Goal: Navigation & Orientation: Find specific page/section

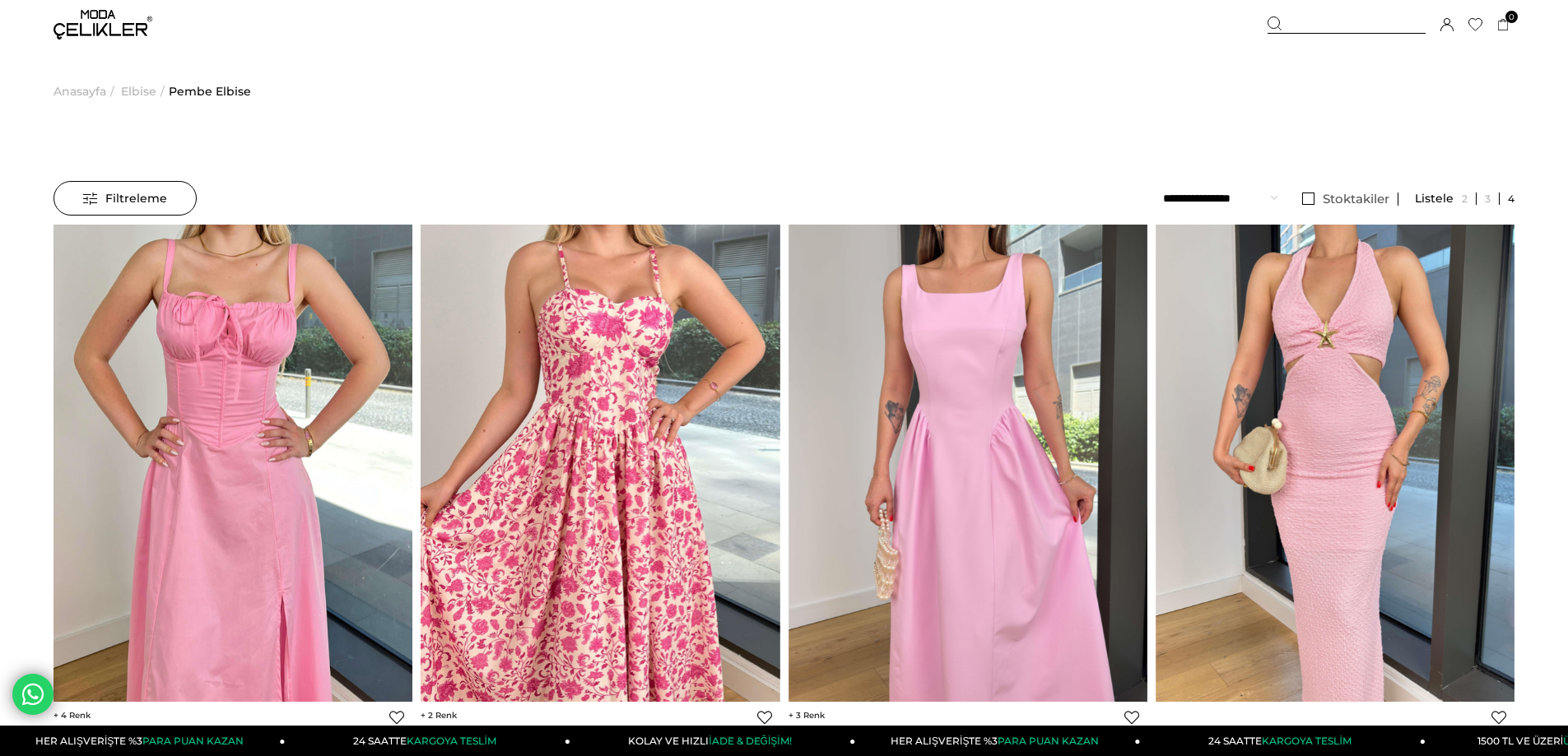
drag, startPoint x: 26, startPoint y: 434, endPoint x: 40, endPoint y: 280, distance: 154.6
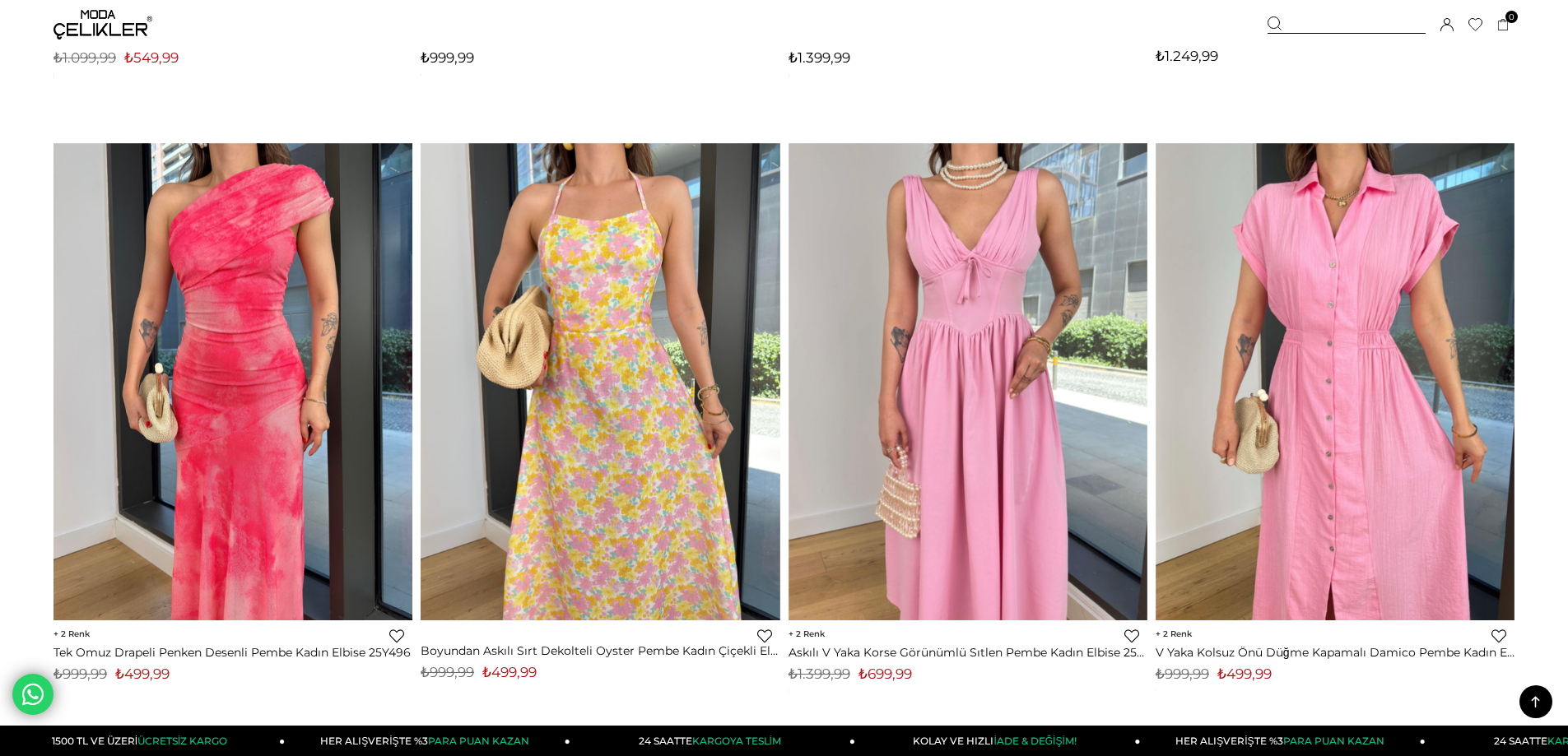
scroll to position [740, 0]
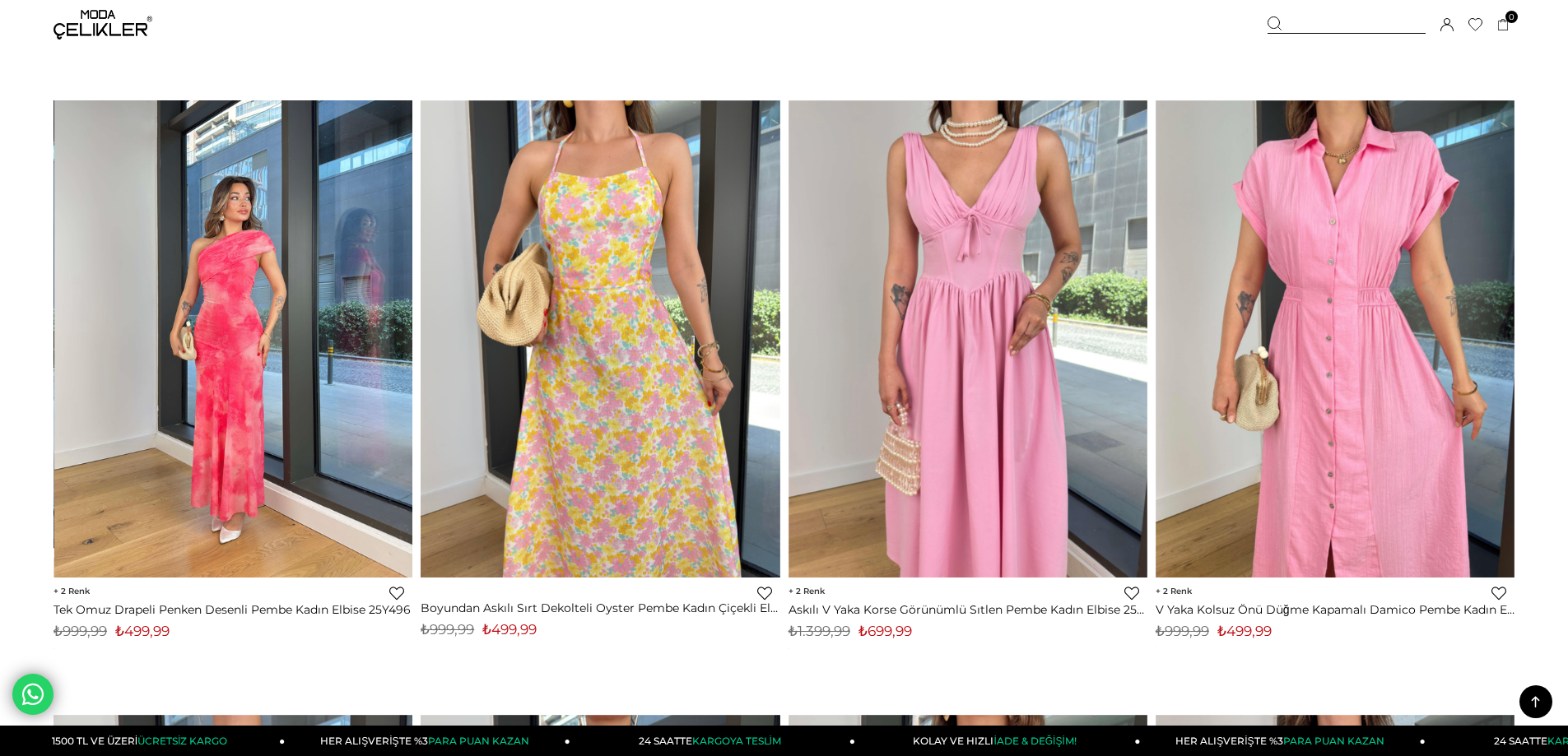
click at [275, 368] on img at bounding box center [234, 339] width 359 height 478
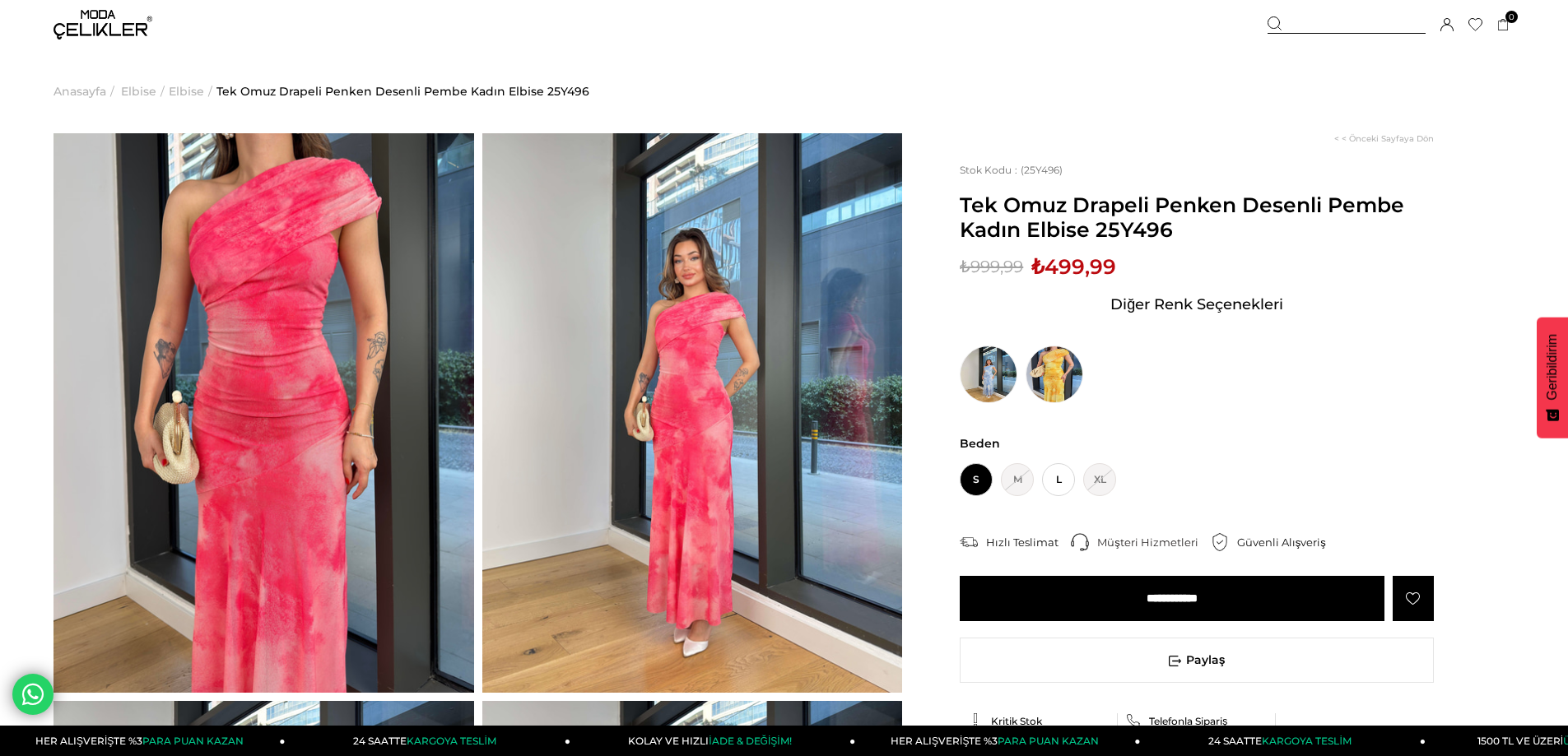
click at [664, 226] on img at bounding box center [693, 413] width 421 height 559
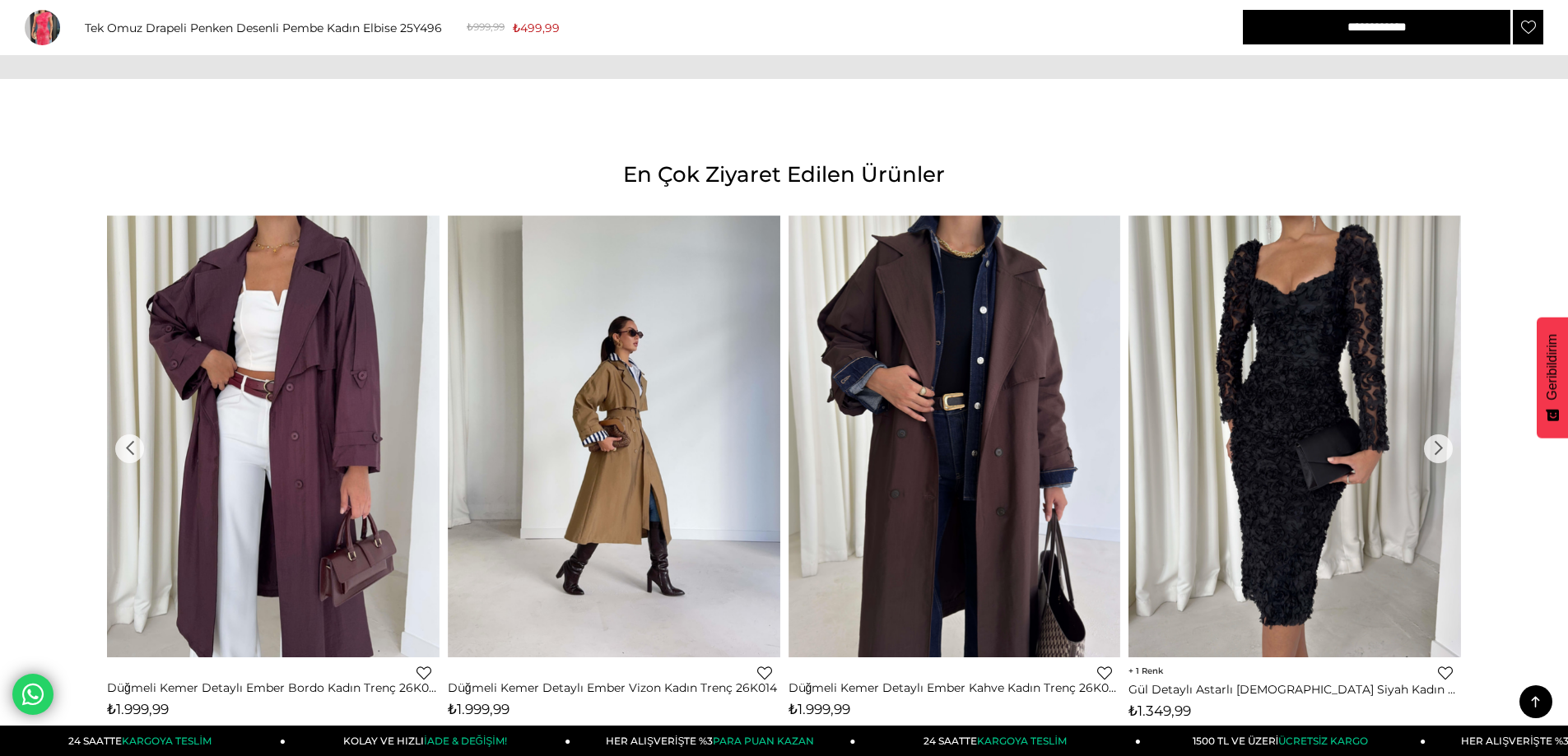
scroll to position [1888, 0]
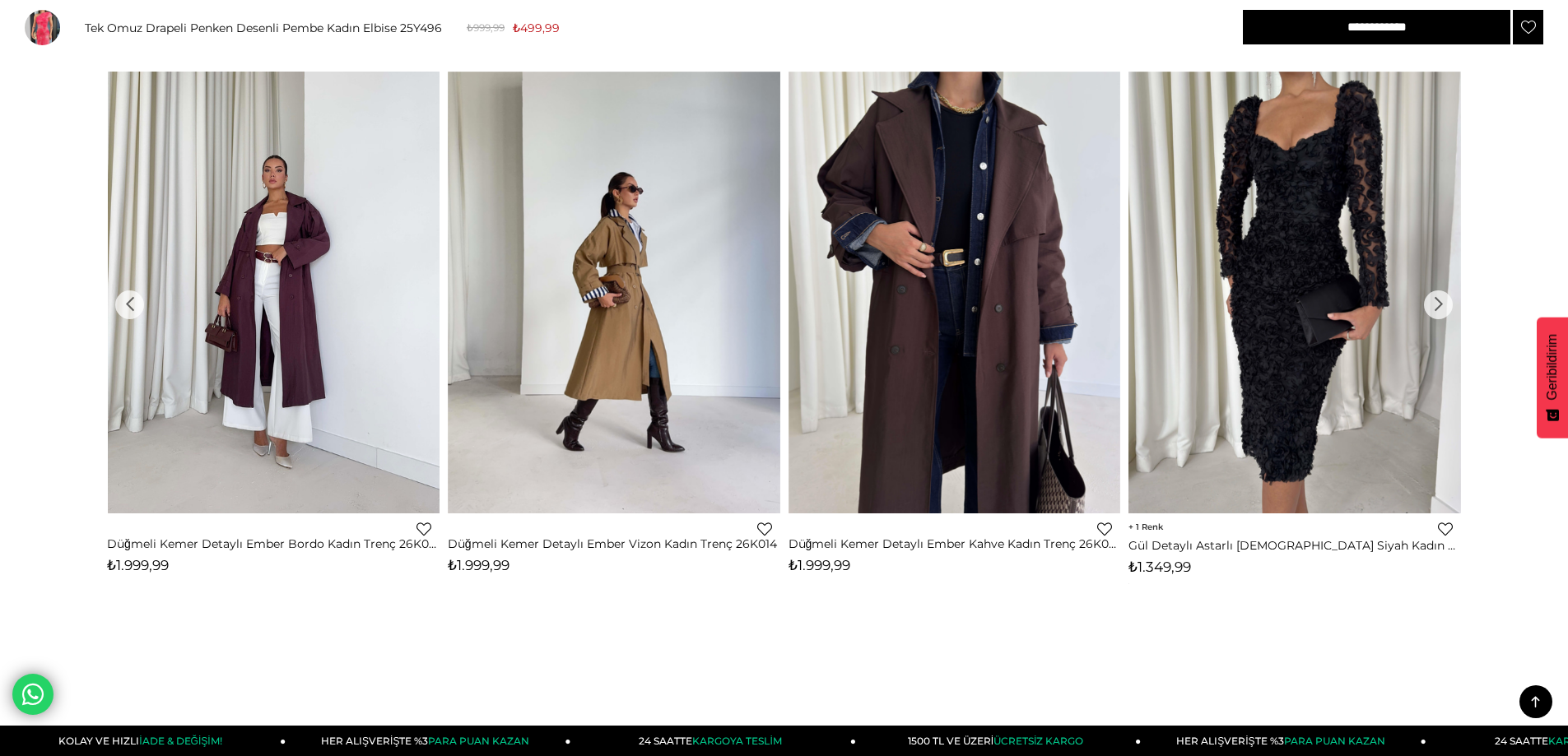
click at [295, 323] on img at bounding box center [274, 293] width 332 height 443
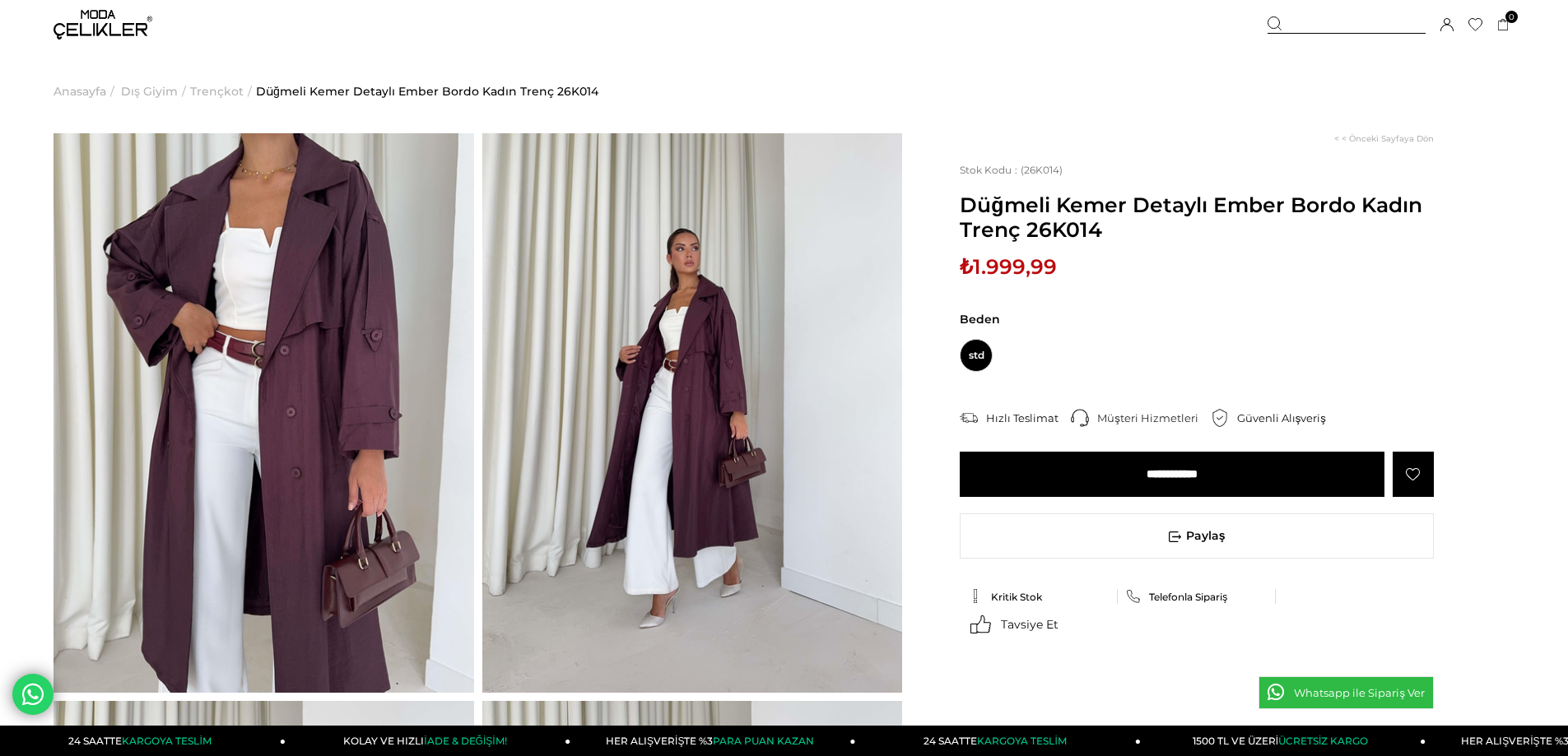
click at [74, 27] on img at bounding box center [102, 24] width 98 height 29
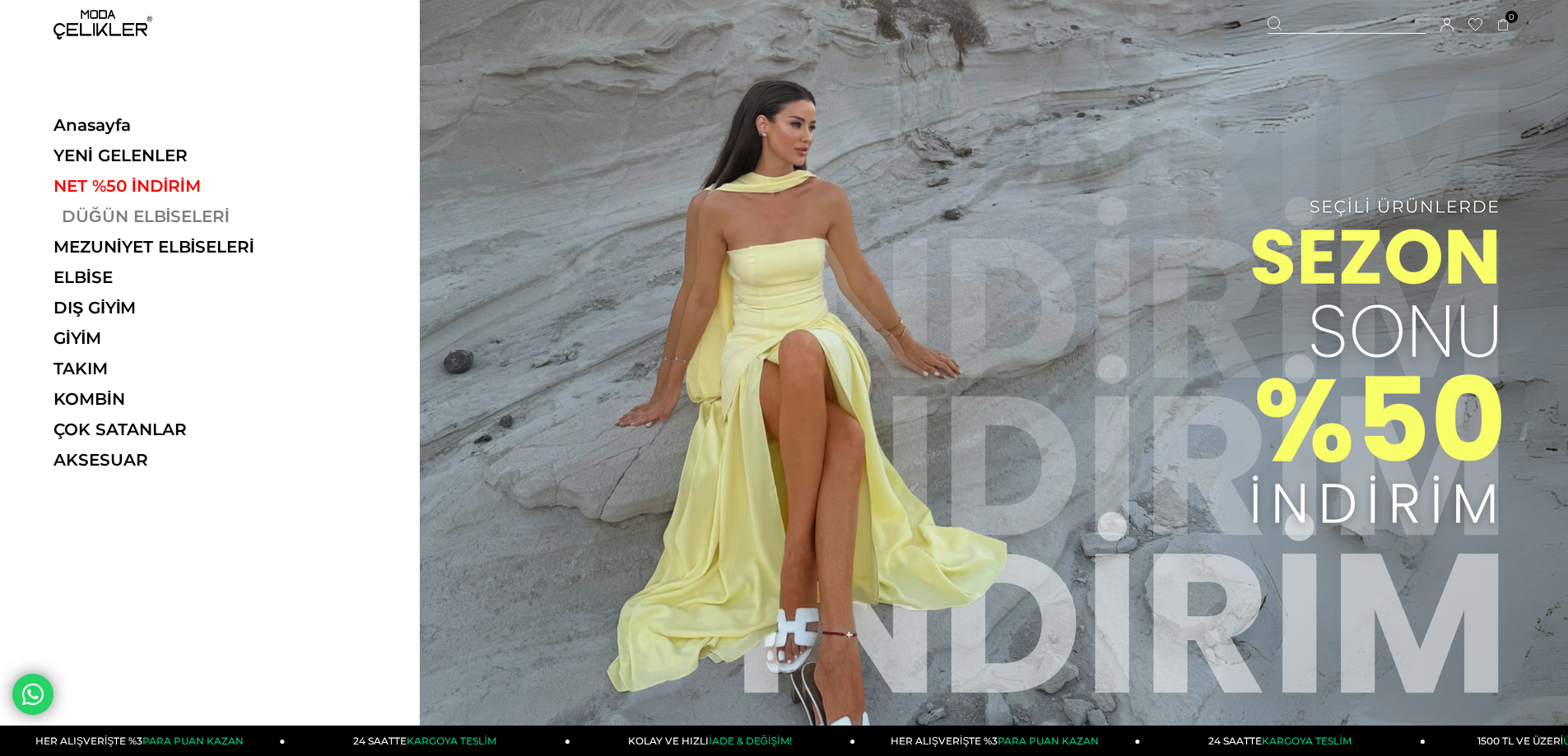
click at [114, 217] on link "DÜĞÜN ELBİSELERİ" at bounding box center [167, 216] width 226 height 19
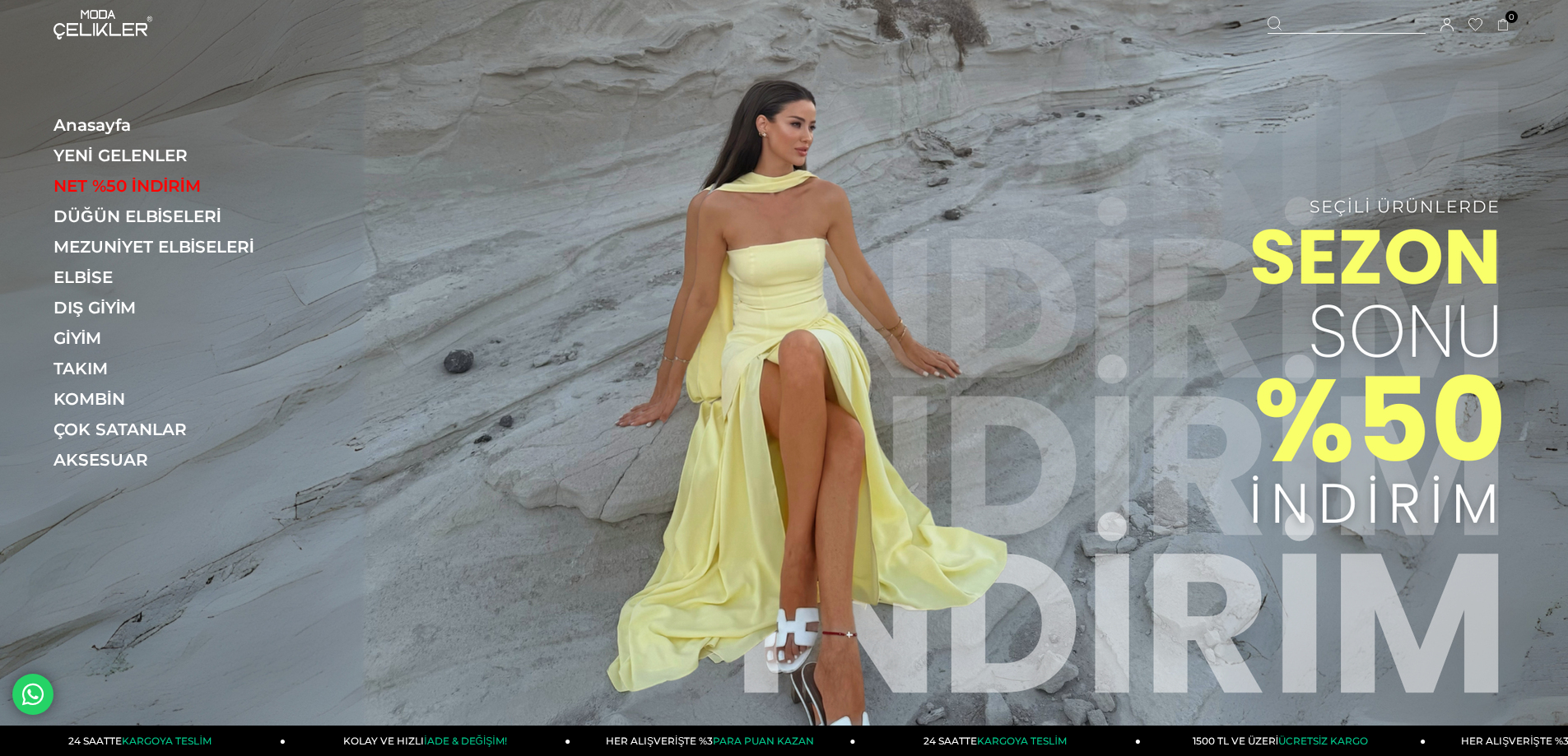
click at [1043, 442] on img at bounding box center [784, 367] width 1568 height 735
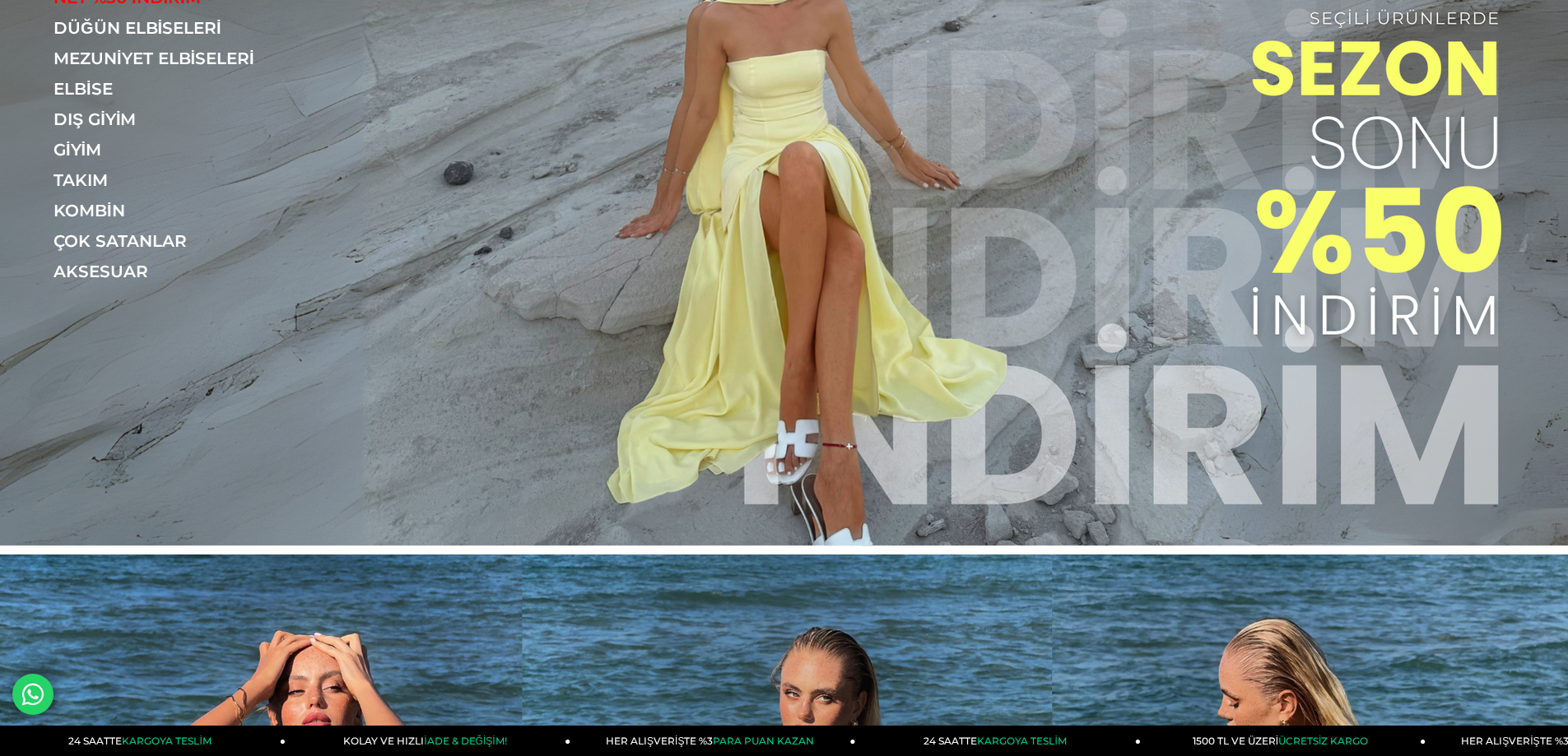
scroll to position [329, 0]
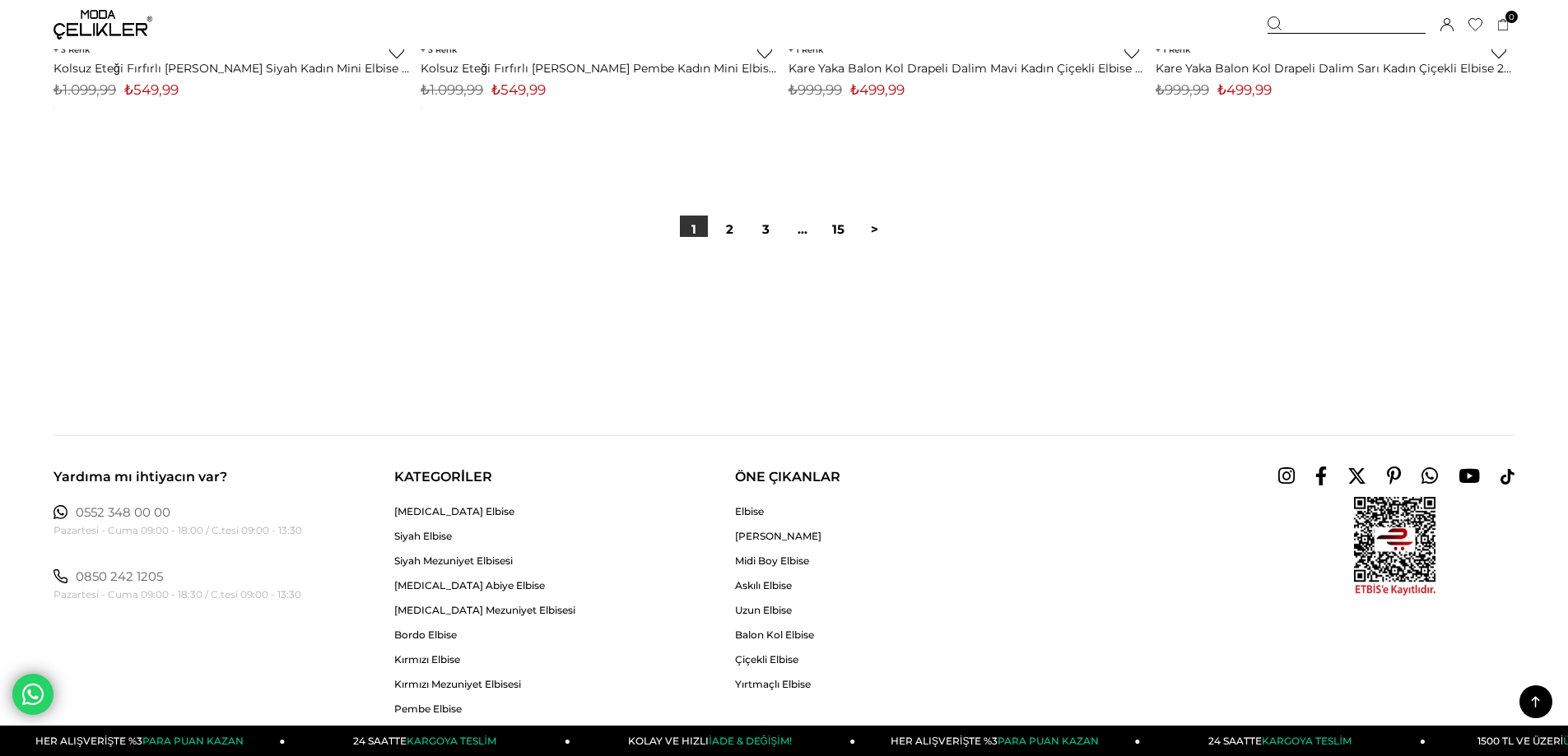
scroll to position [12264, 0]
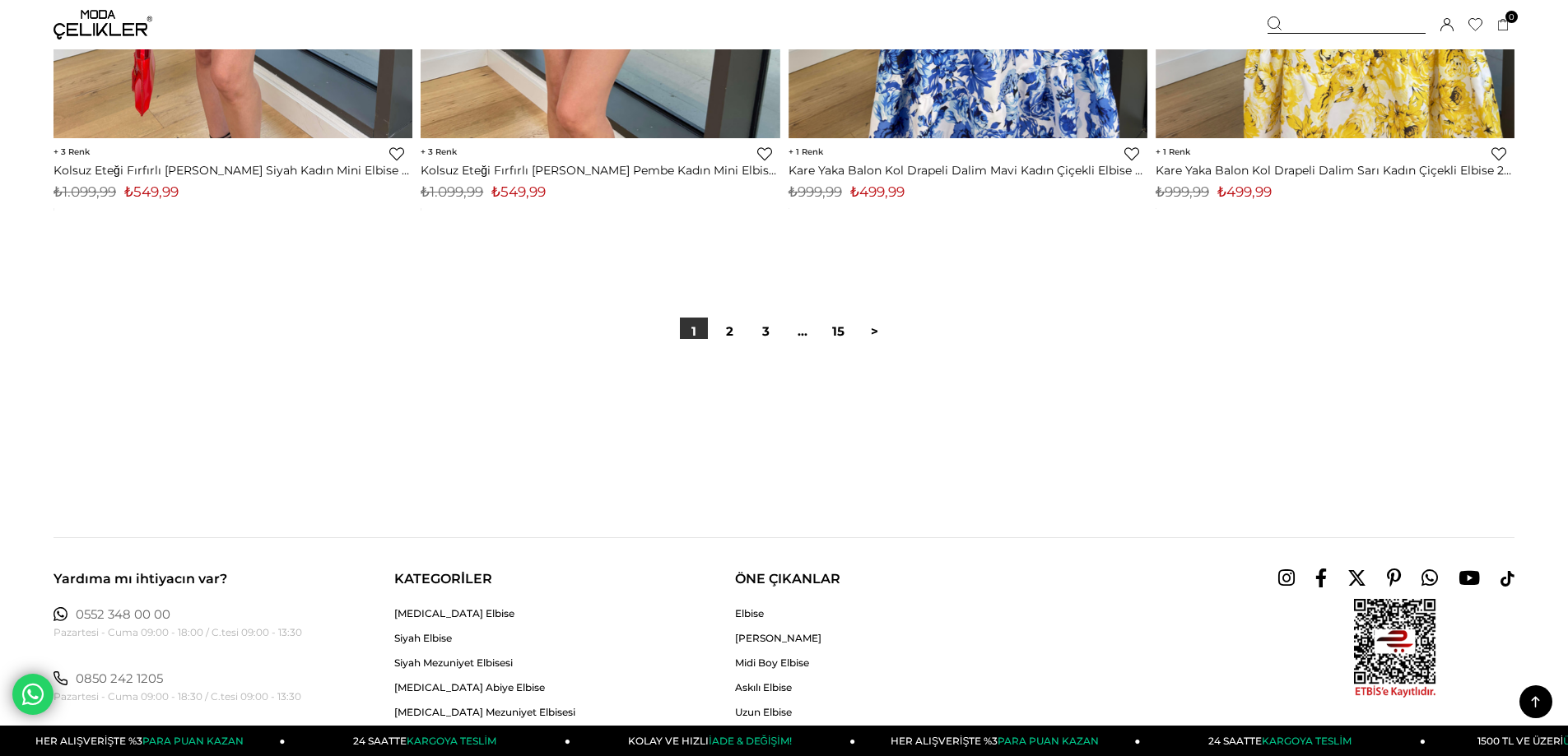
click at [724, 317] on div "1 2 3 ... 15 >" at bounding box center [784, 331] width 1462 height 110
click at [724, 319] on link "2" at bounding box center [730, 331] width 28 height 28
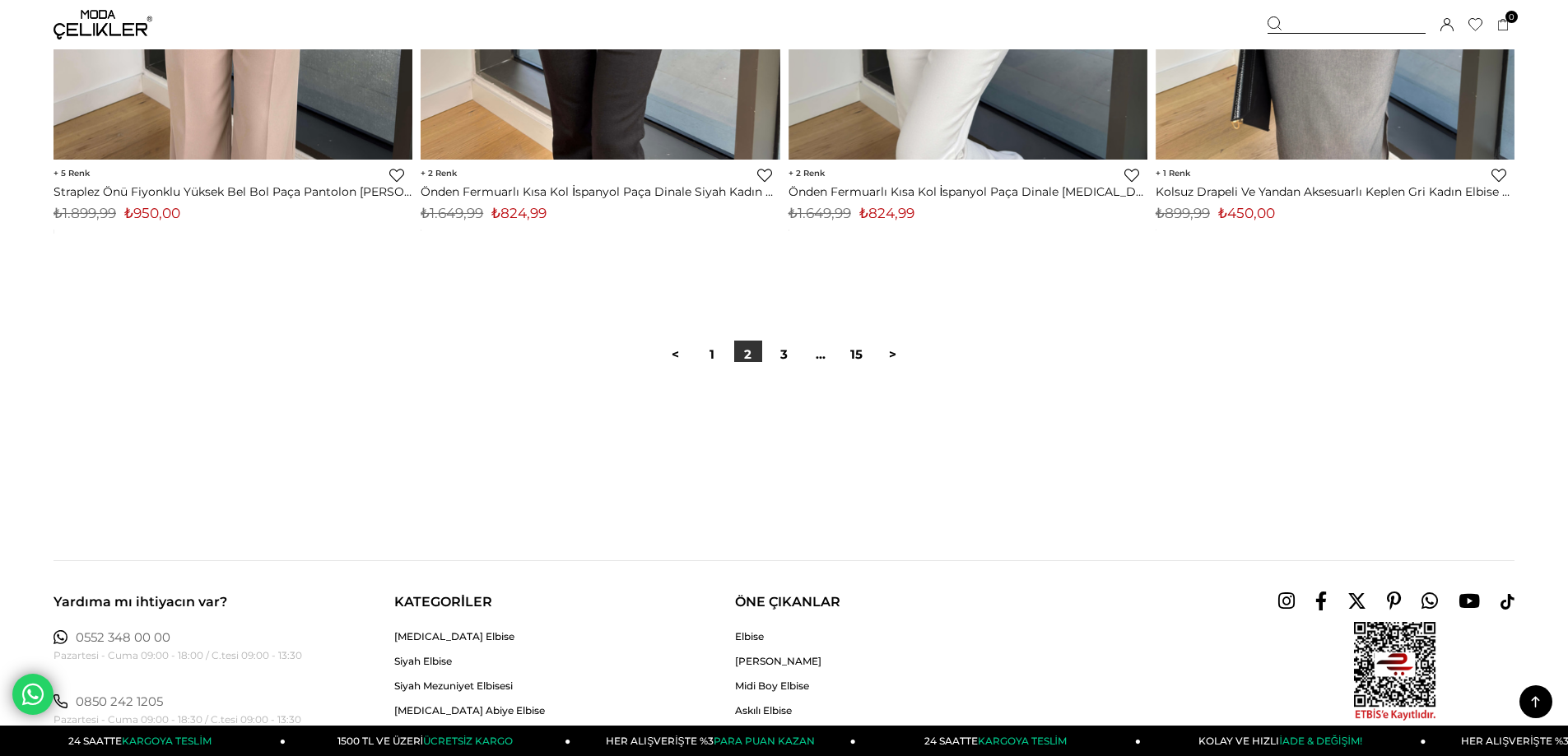
scroll to position [12099, 0]
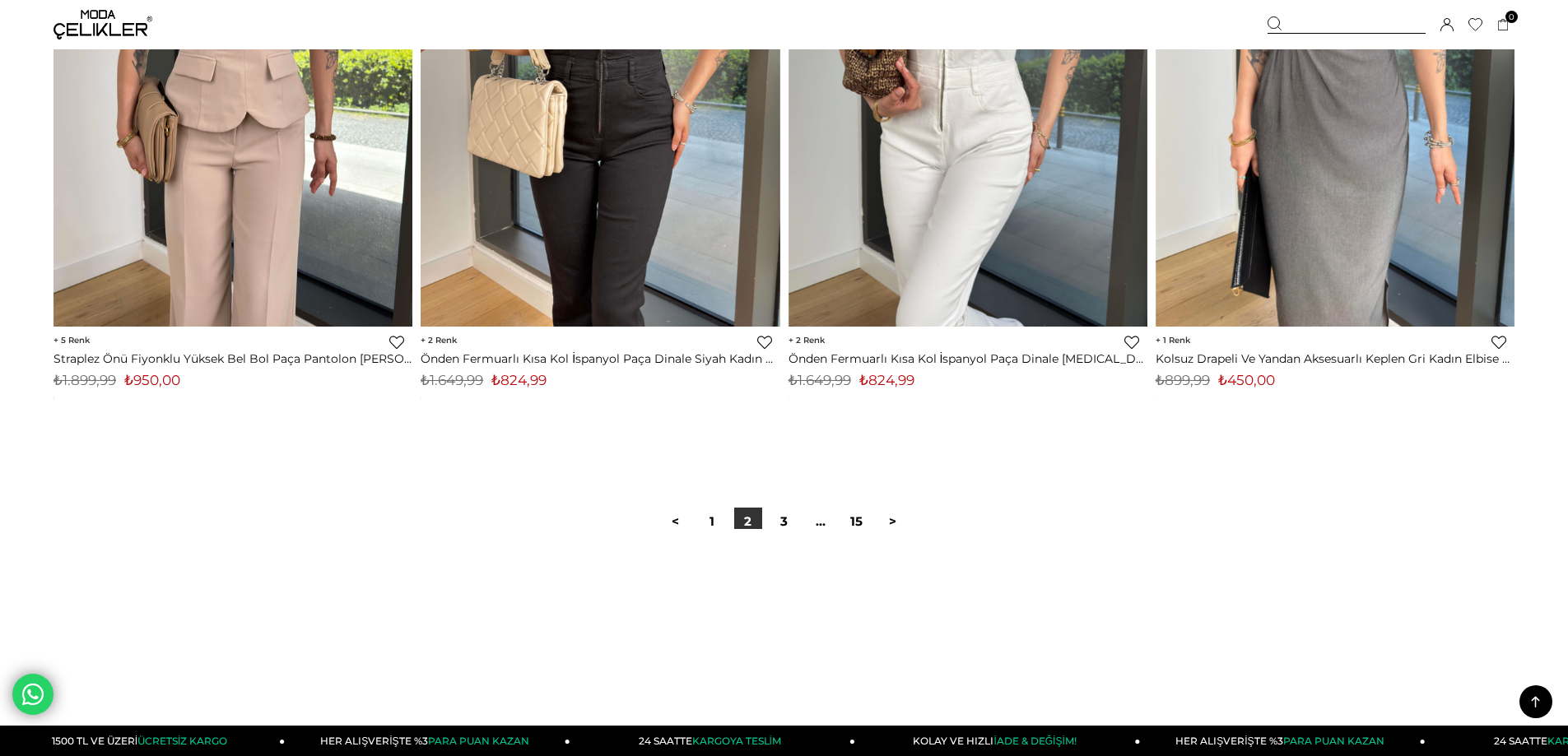
click at [781, 533] on div at bounding box center [784, 582] width 1462 height 105
click at [783, 527] on link "3" at bounding box center [784, 521] width 28 height 28
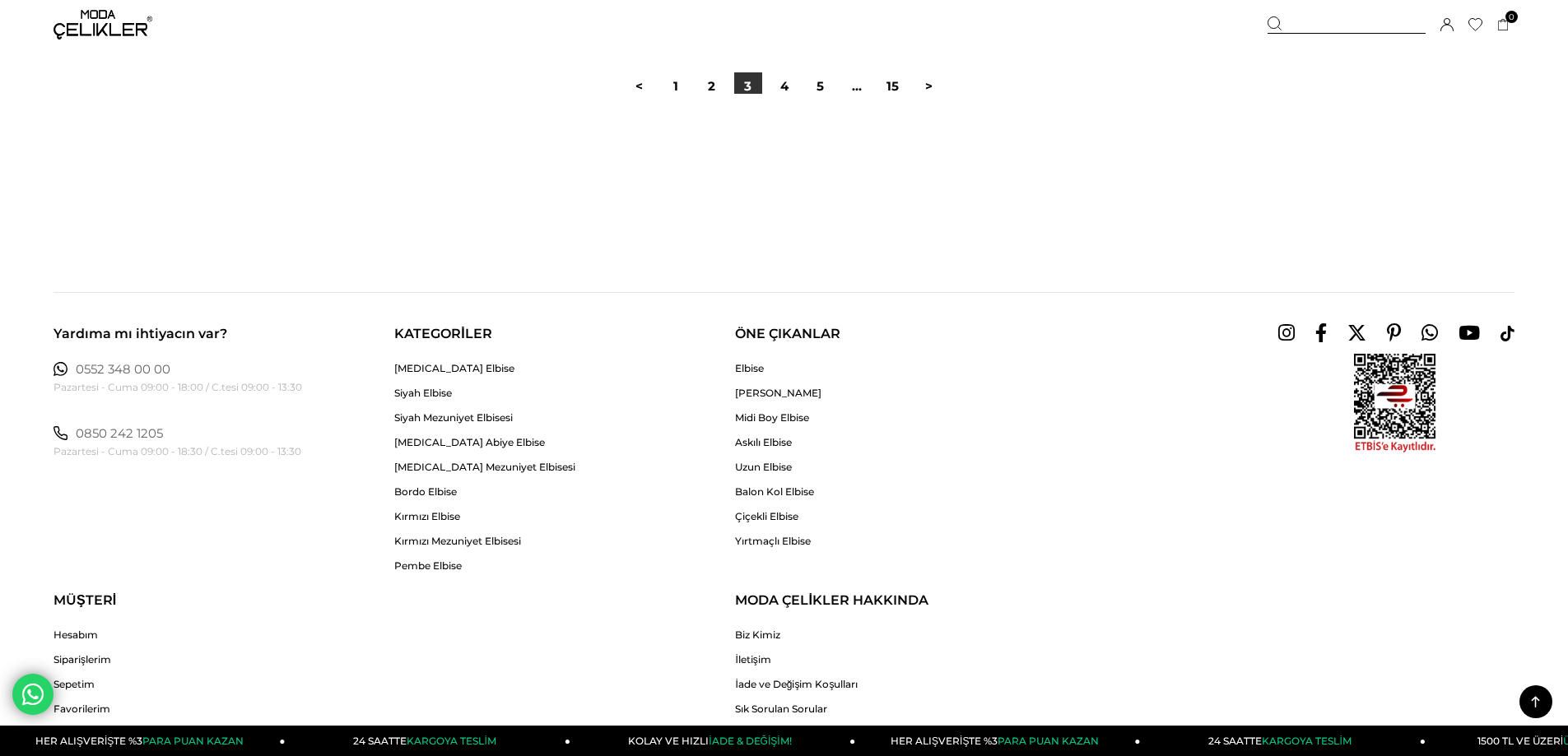
scroll to position [11934, 0]
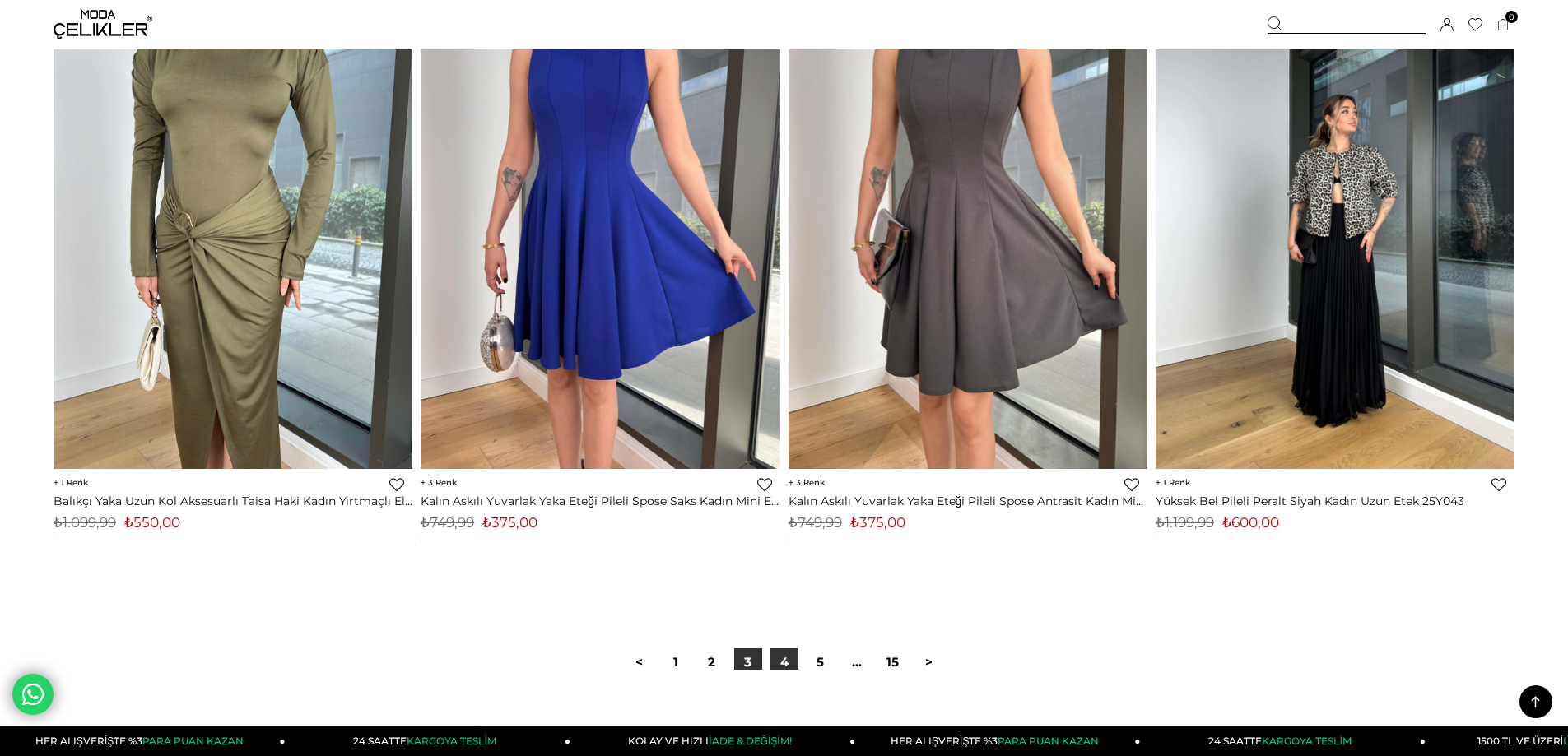
click at [782, 665] on link "4" at bounding box center [784, 662] width 28 height 28
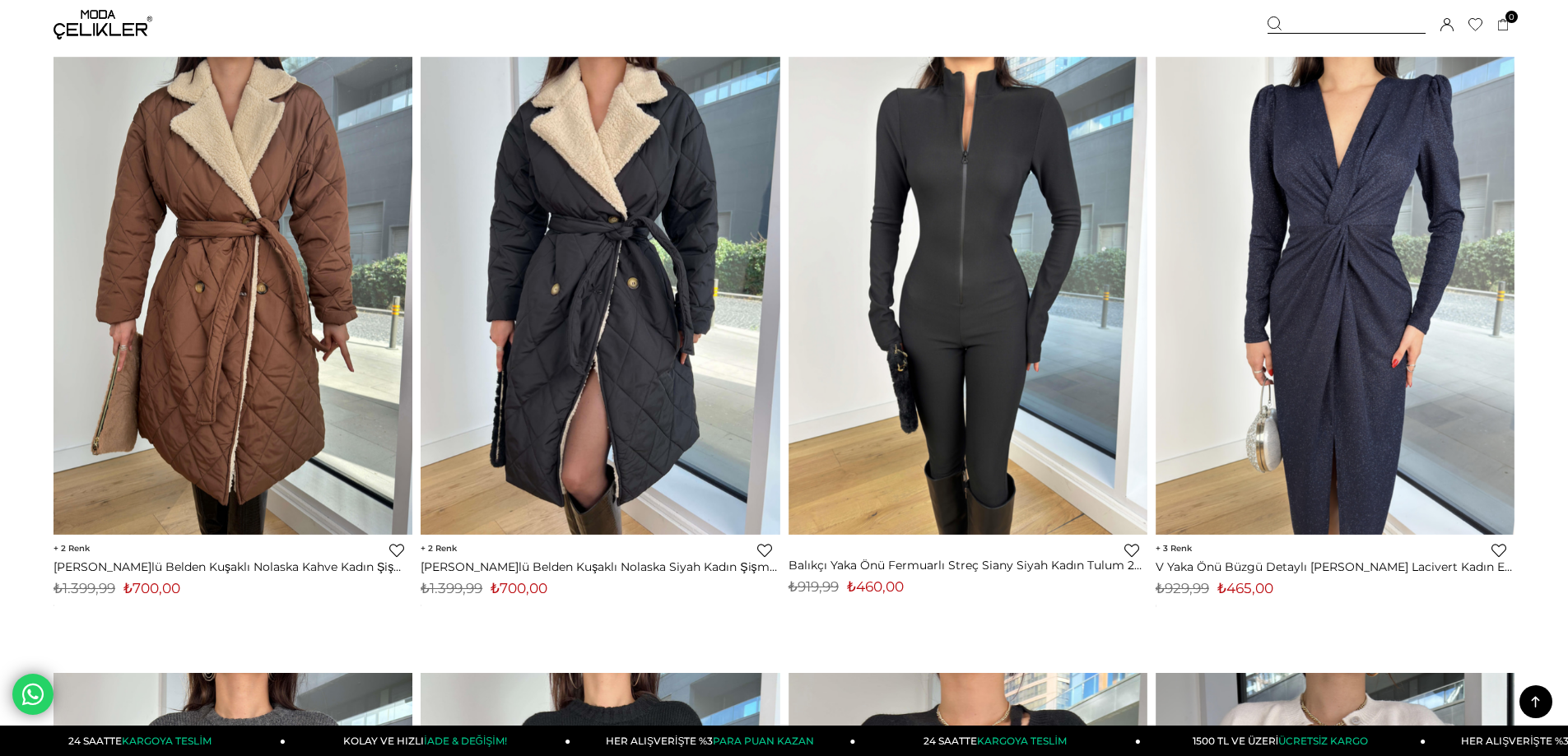
scroll to position [10535, 0]
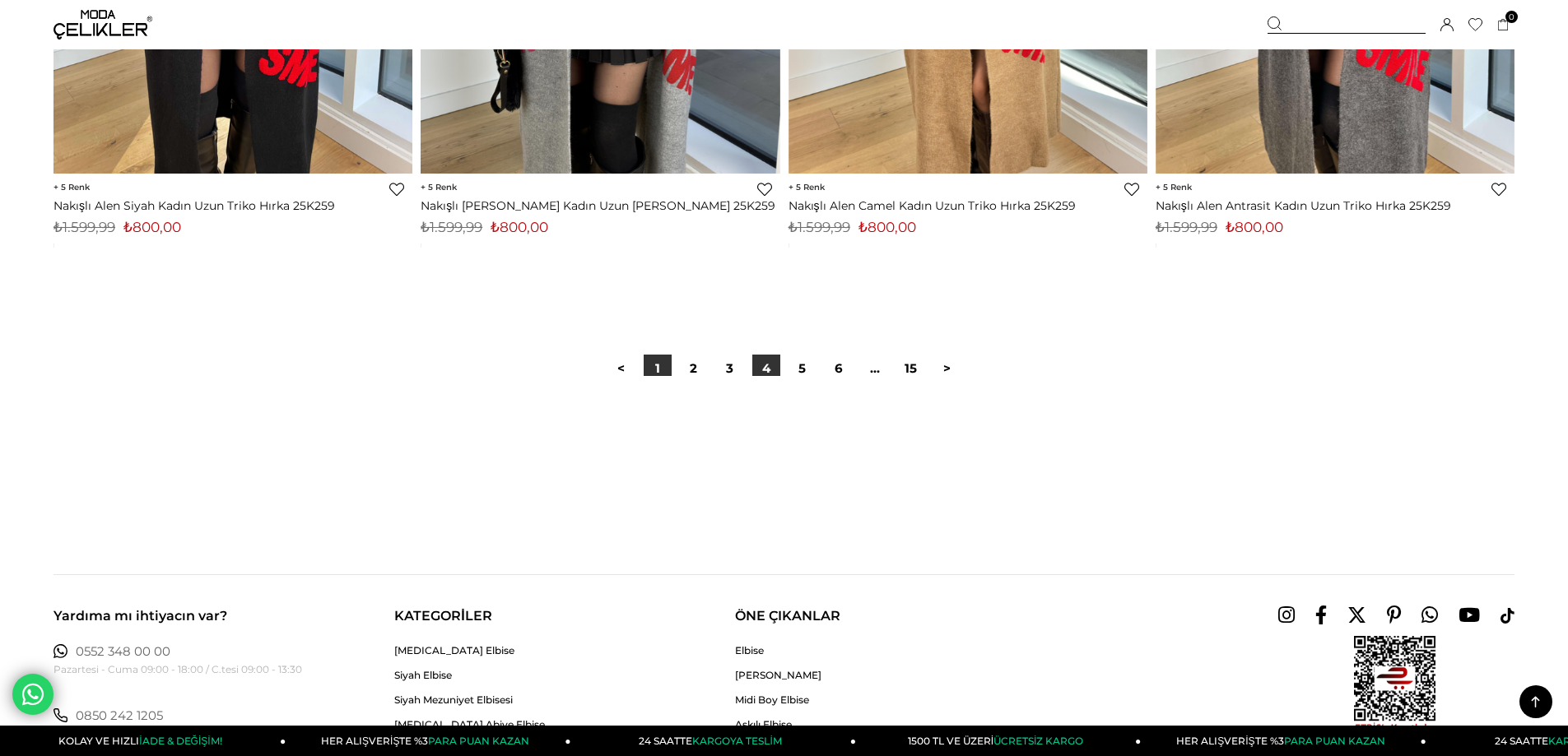
click at [650, 371] on link "1" at bounding box center [658, 368] width 28 height 28
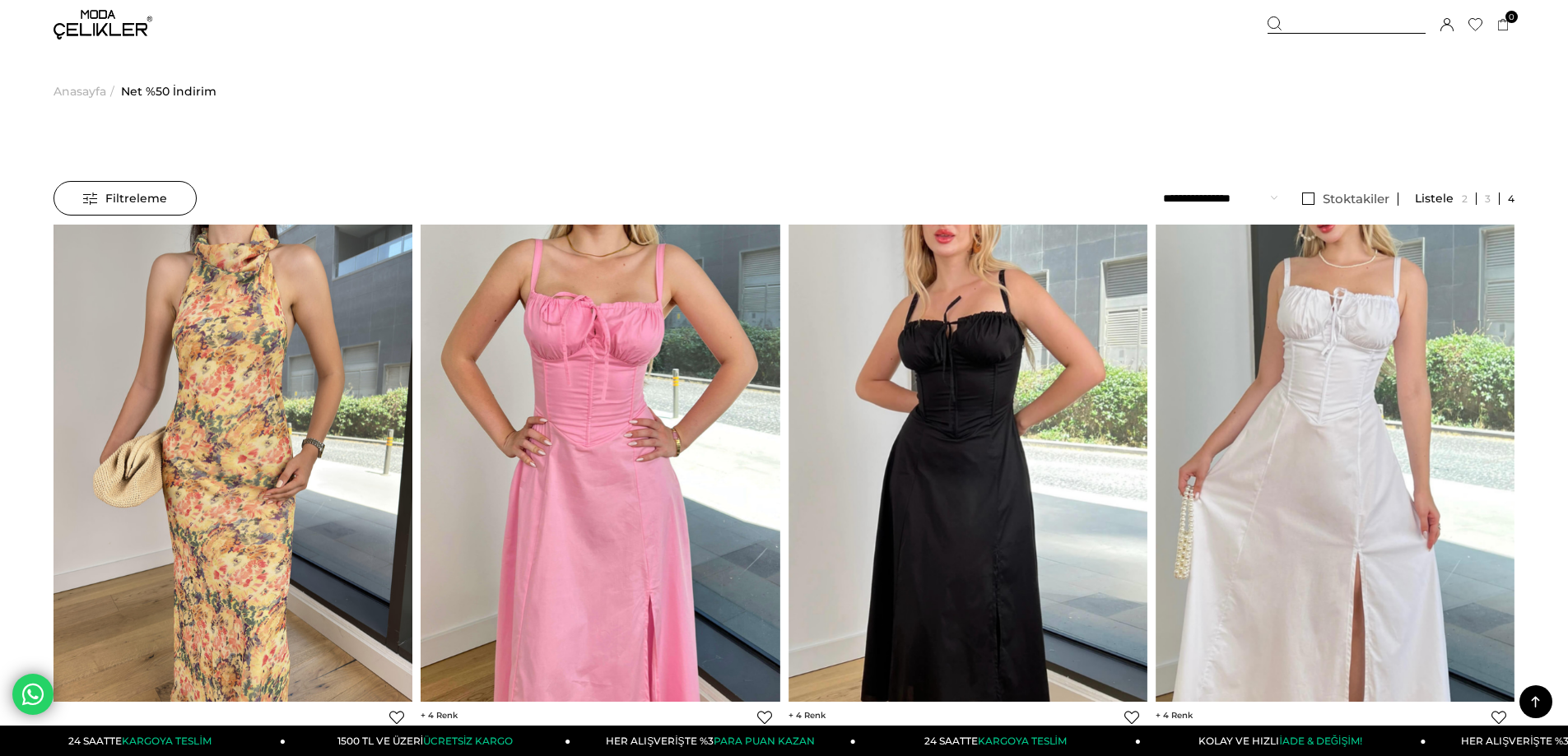
drag, startPoint x: 0, startPoint y: 520, endPoint x: 227, endPoint y: -14, distance: 580.2
click at [122, 27] on img at bounding box center [102, 24] width 98 height 29
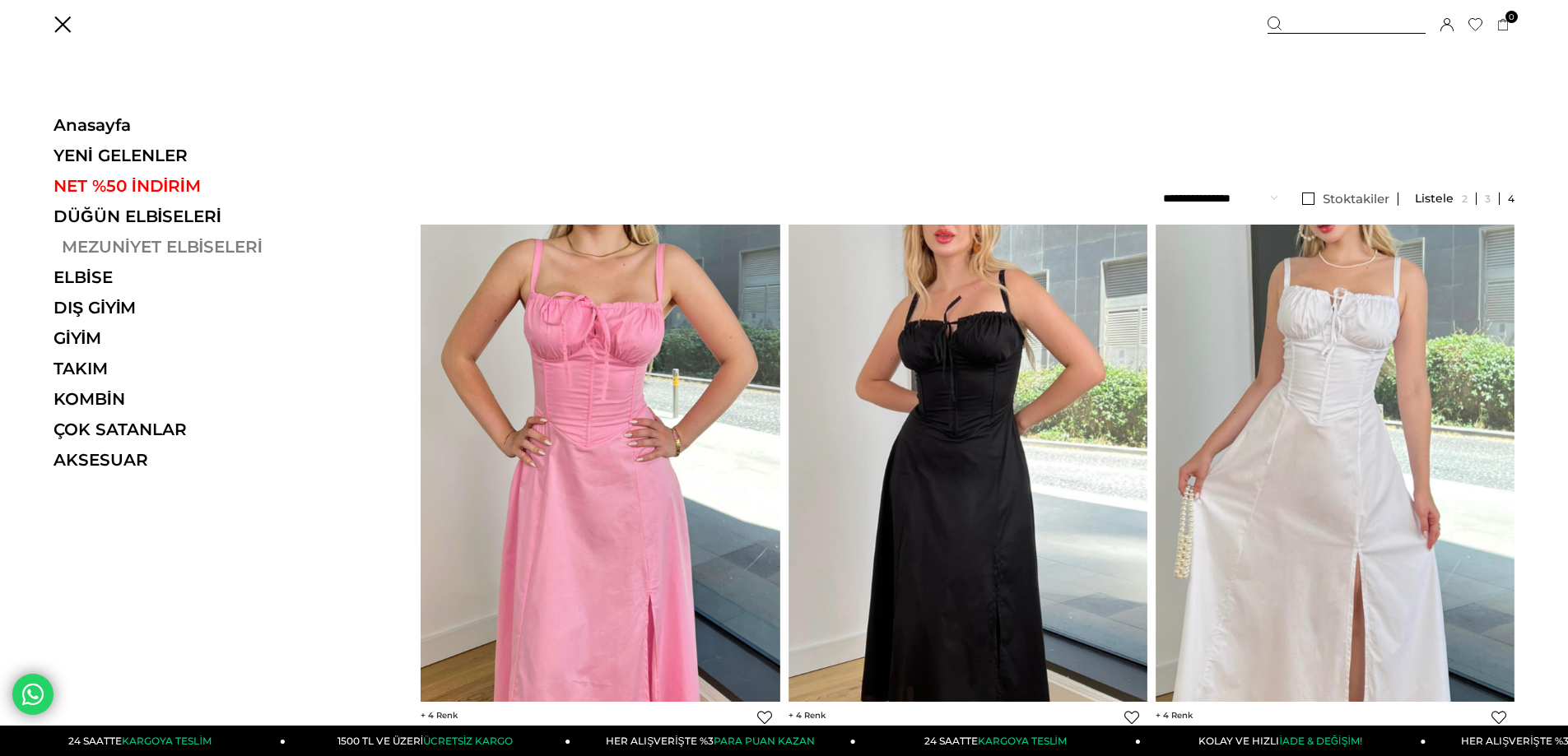
click at [157, 246] on link "MEZUNİYET ELBİSELERİ" at bounding box center [167, 246] width 226 height 19
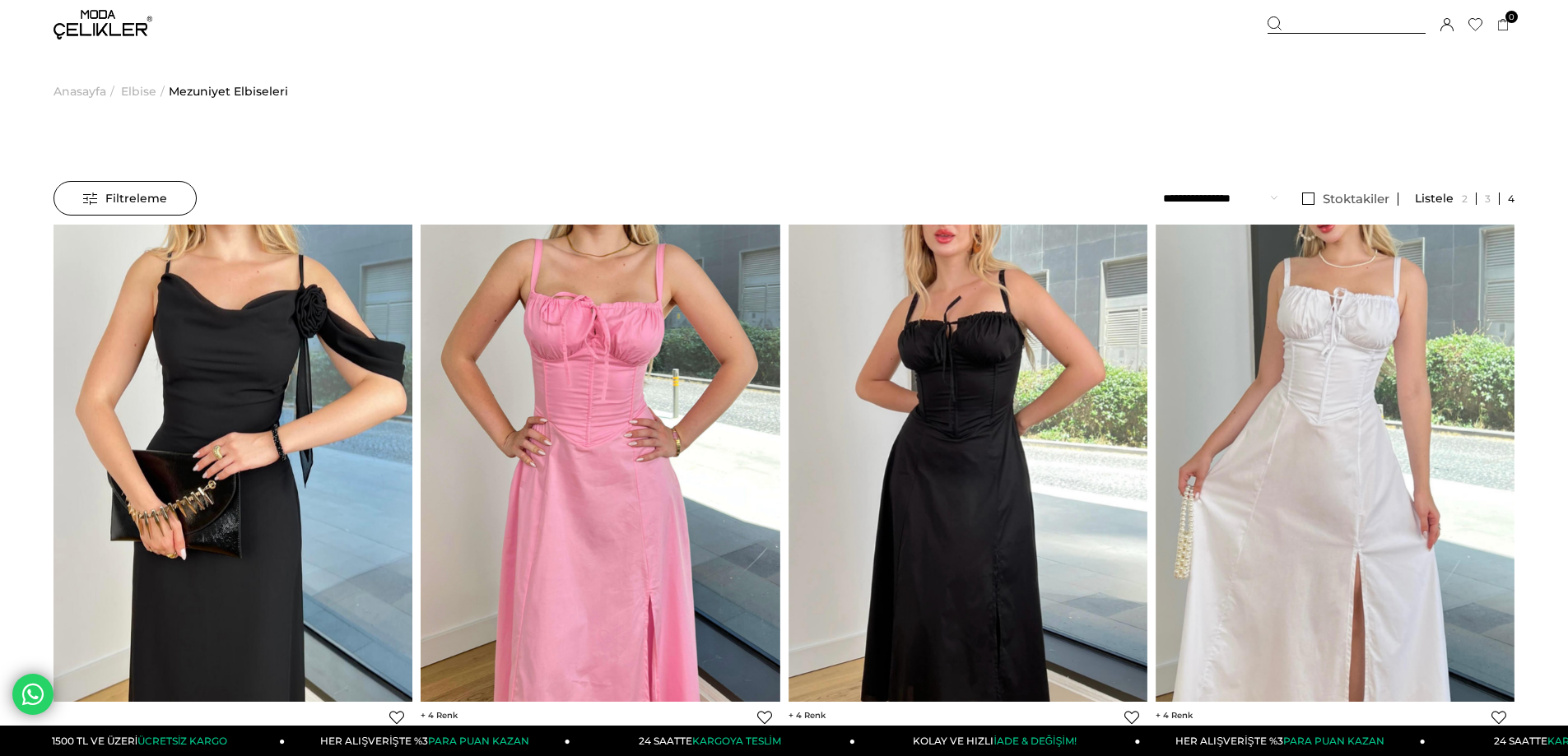
click at [76, 34] on img at bounding box center [102, 24] width 98 height 29
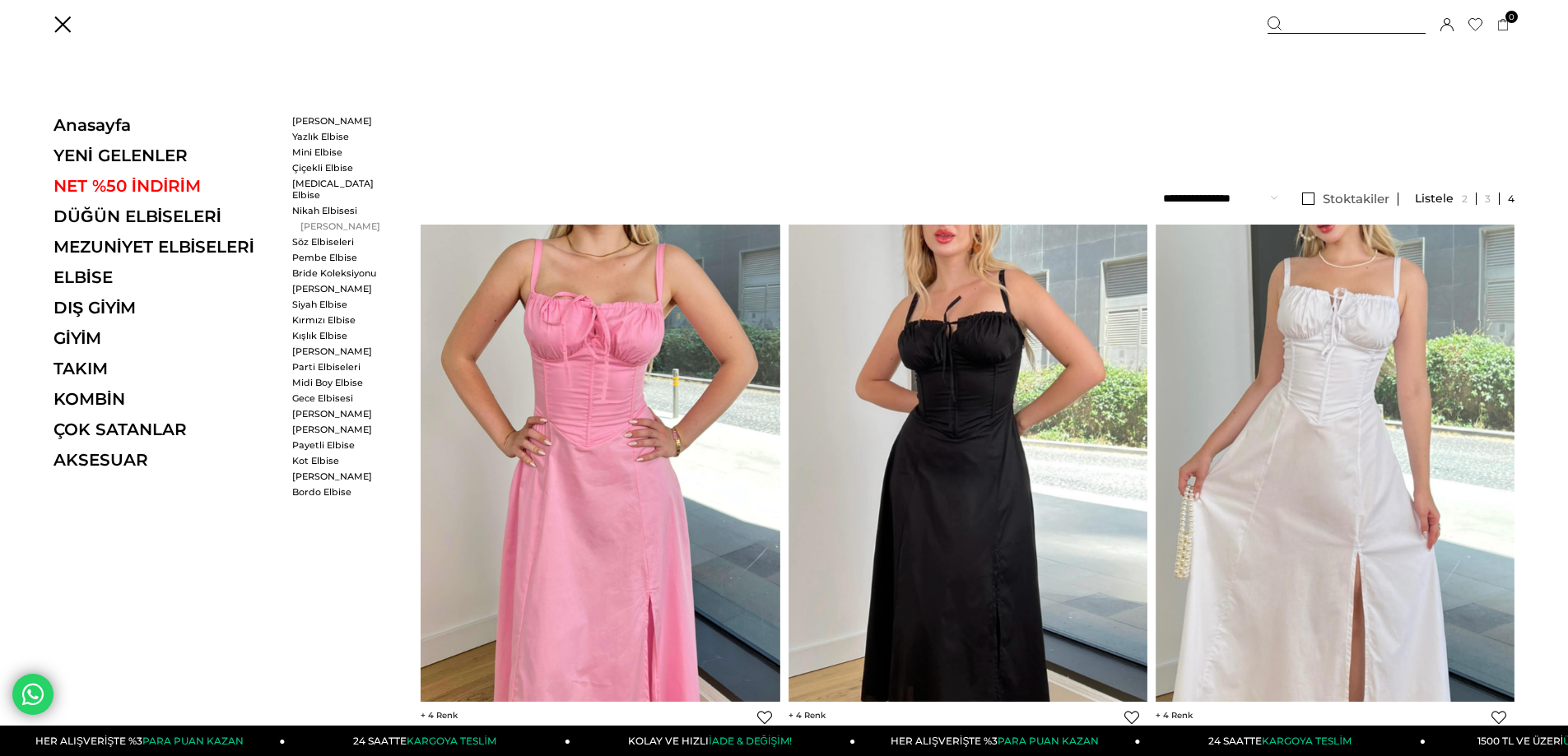
click at [335, 220] on link "[PERSON_NAME]" at bounding box center [339, 226] width 95 height 12
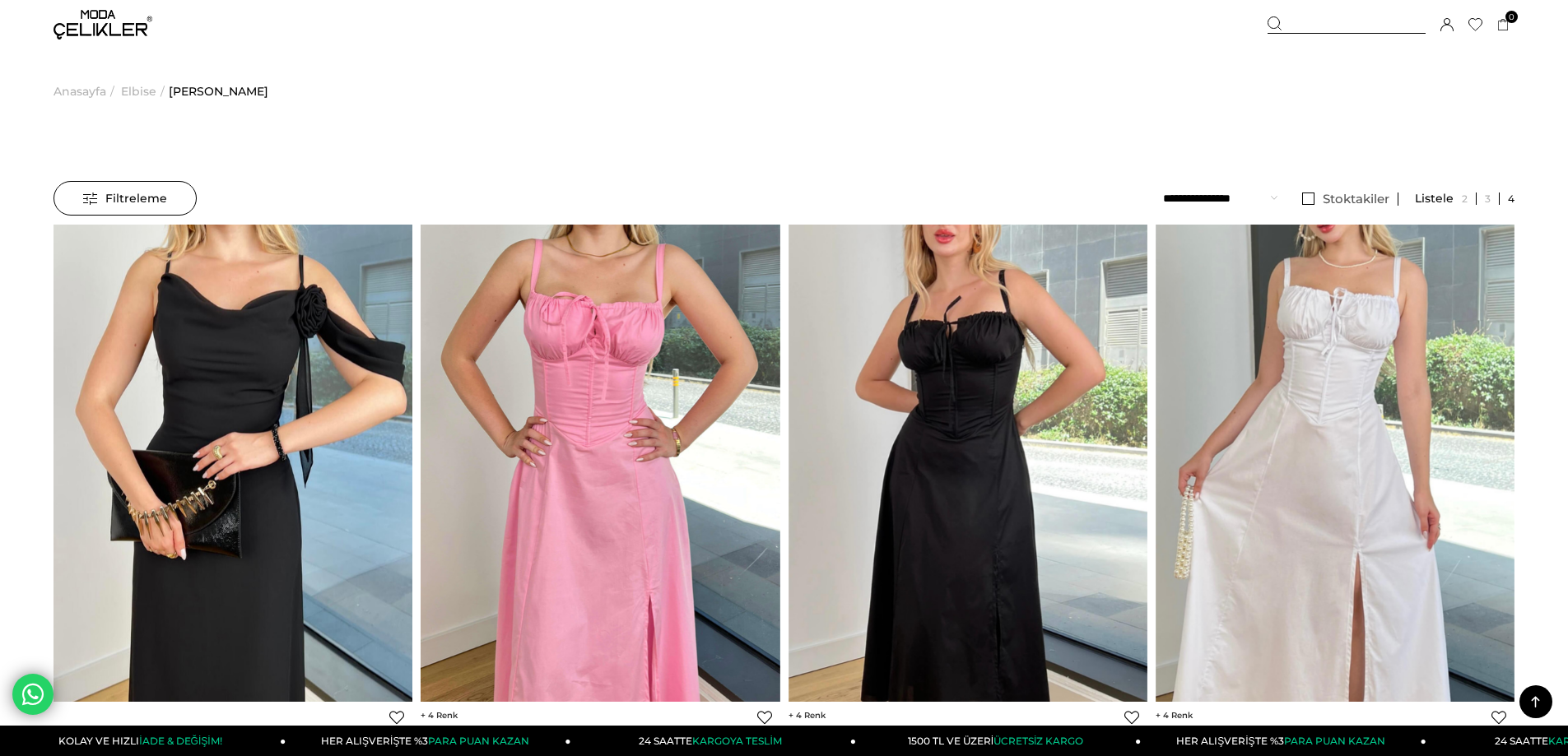
drag, startPoint x: 448, startPoint y: 671, endPoint x: 382, endPoint y: -57, distance: 731.0
